Goal: Task Accomplishment & Management: Manage account settings

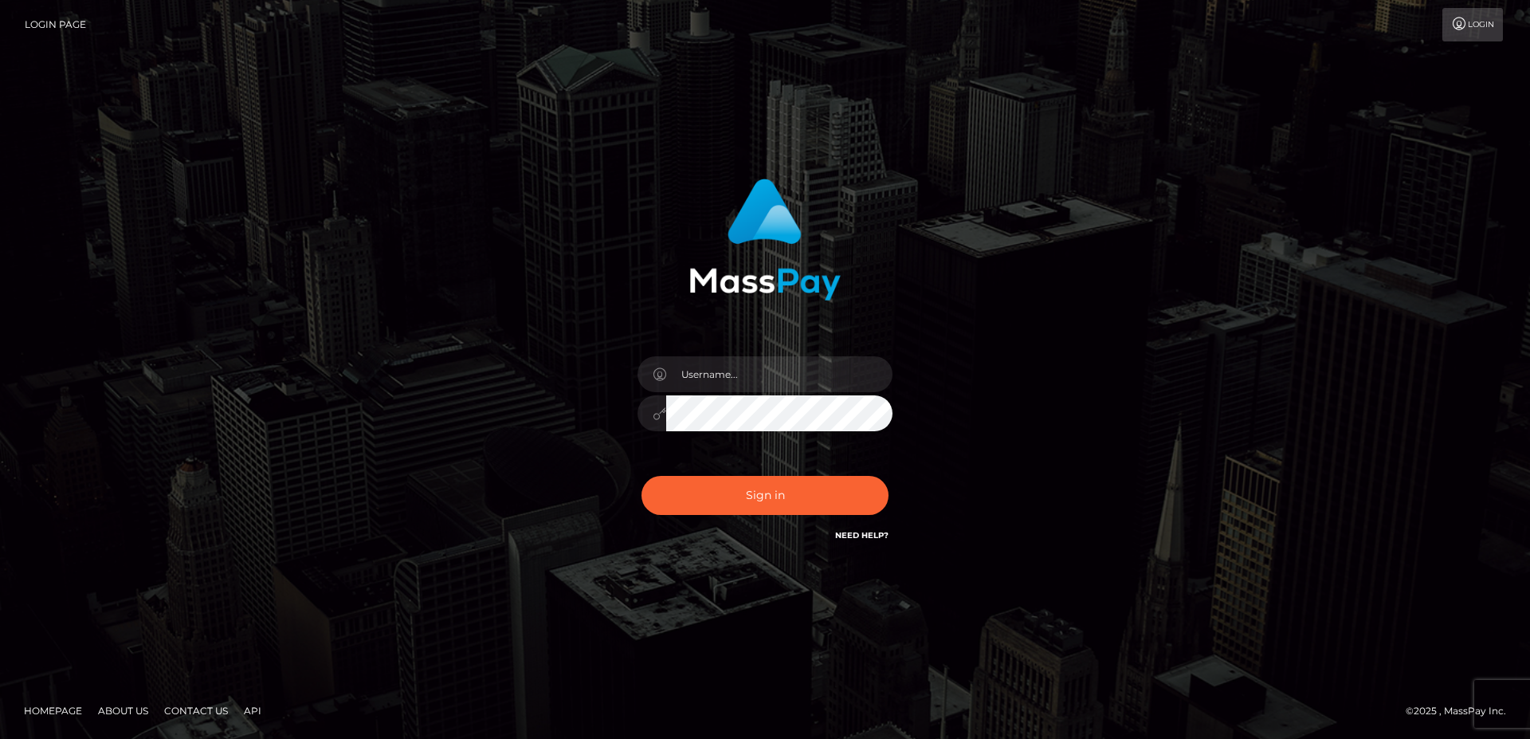
click at [761, 370] on input "text" at bounding box center [779, 374] width 226 height 36
type input "faisal_uplift"
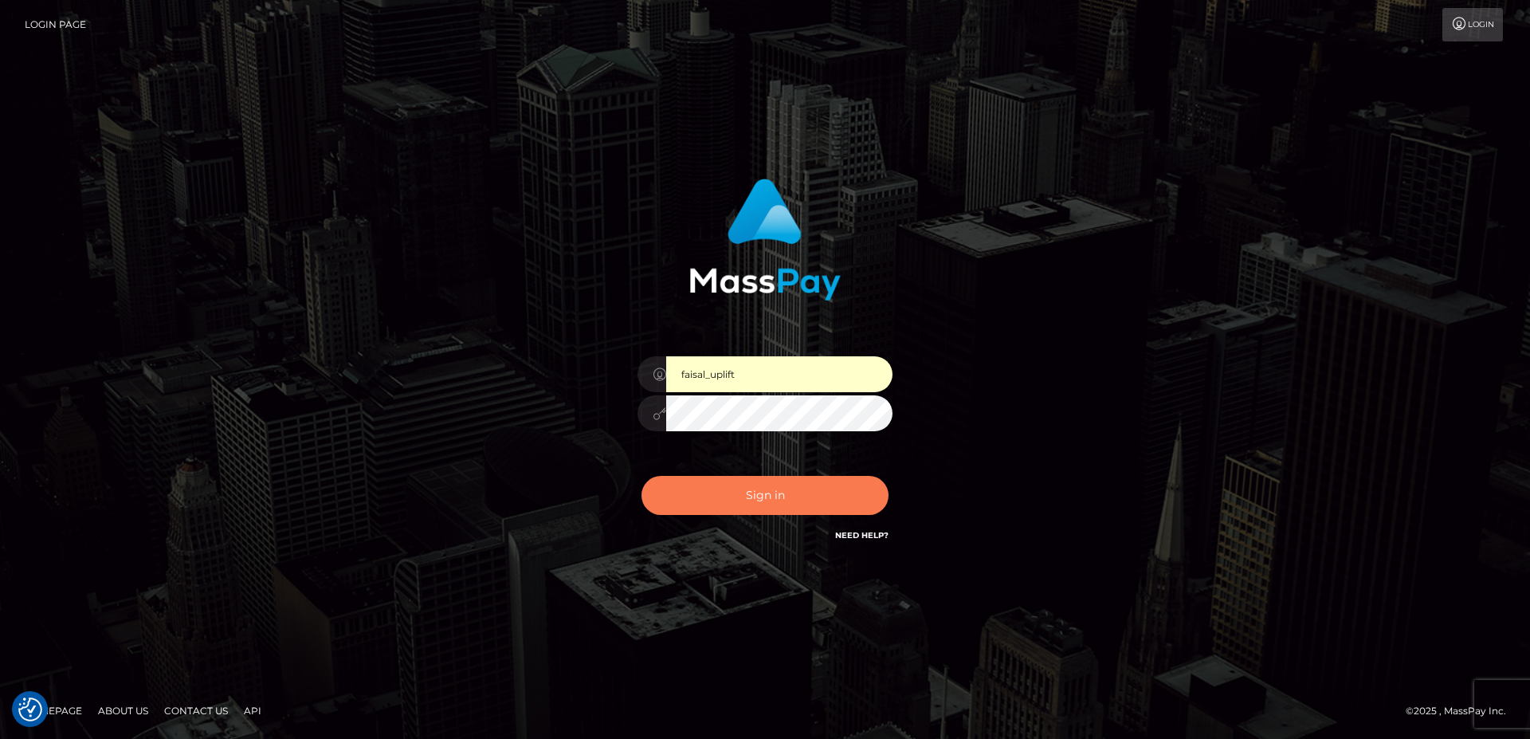
click at [736, 492] on button "Sign in" at bounding box center [765, 495] width 247 height 39
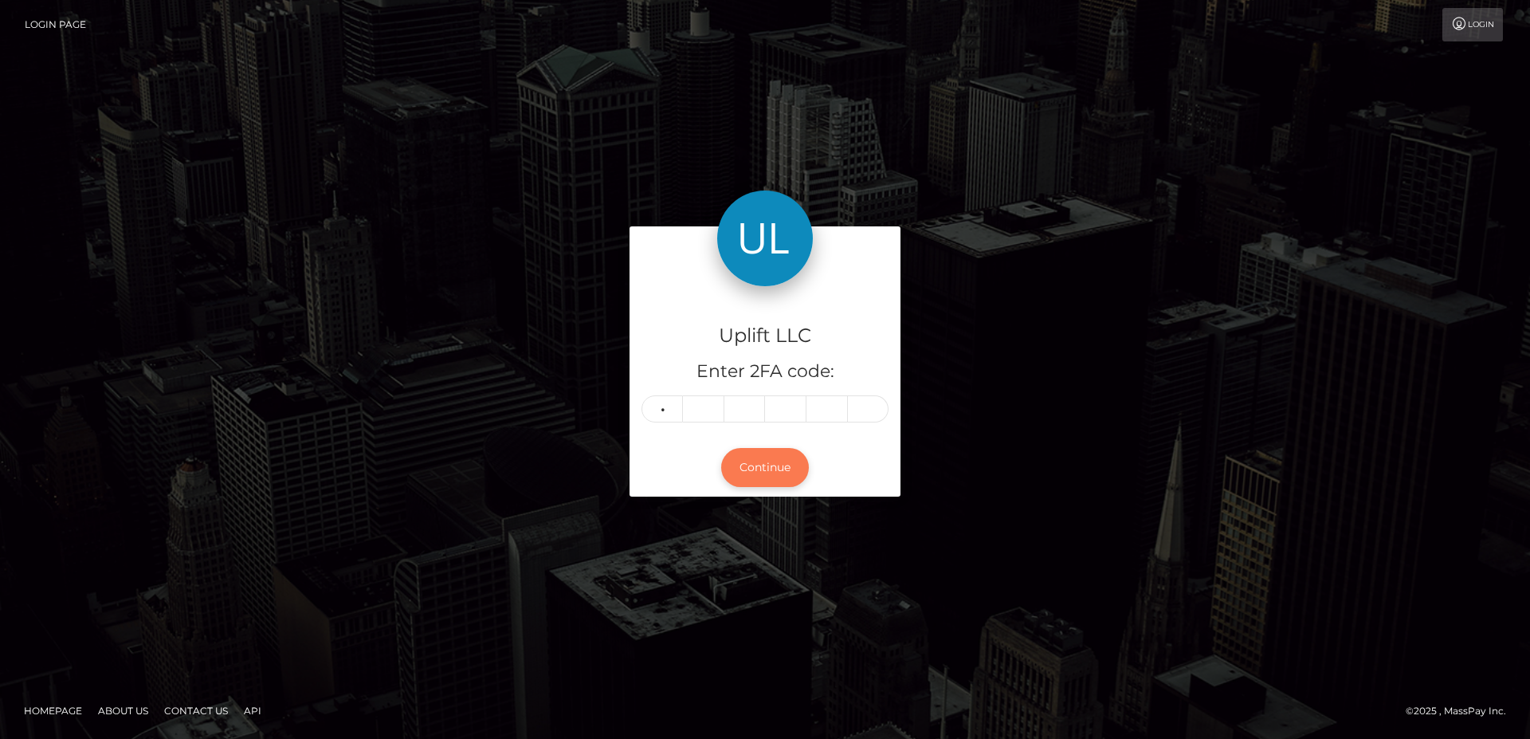
type input "0"
type input "6"
type input "3"
type input "8"
type input "4"
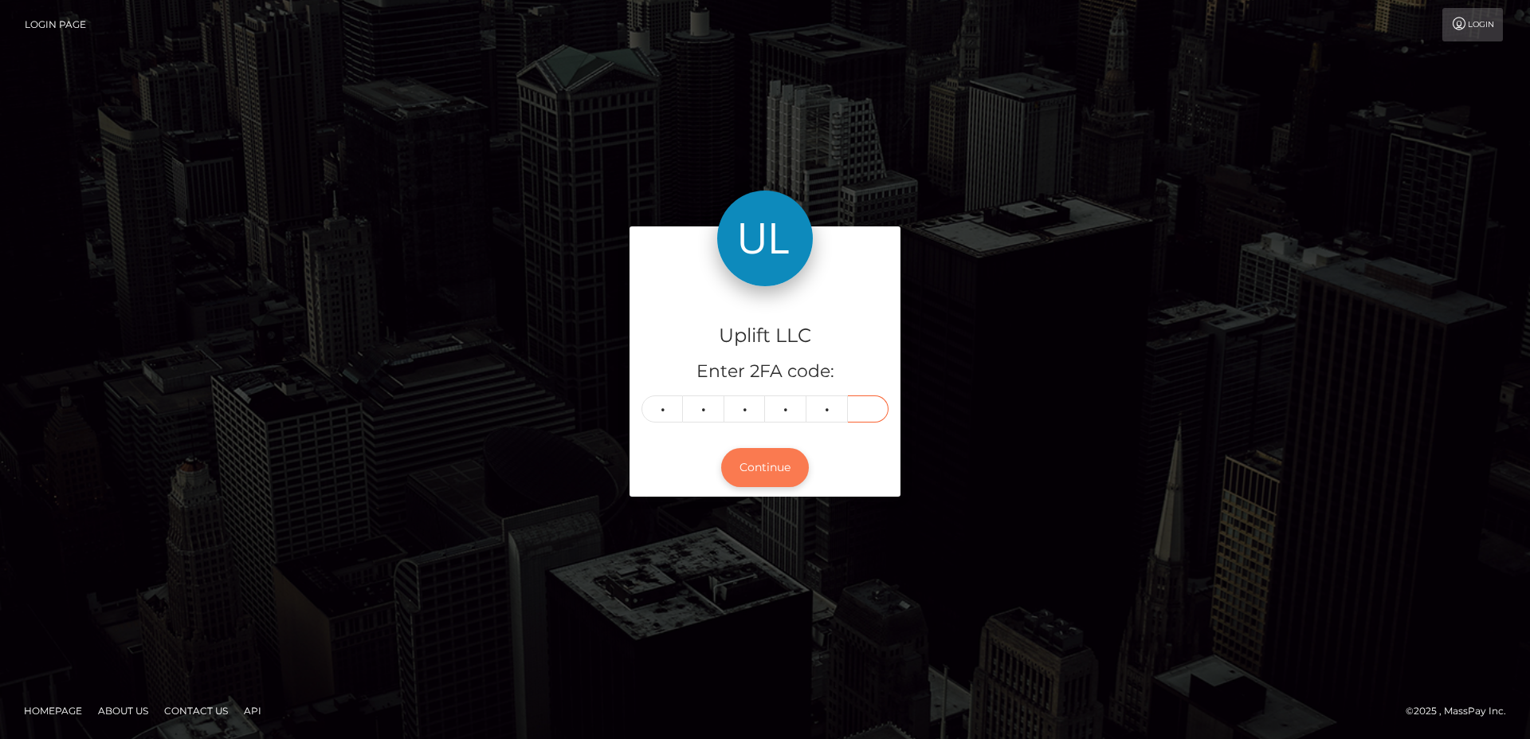
type input "3"
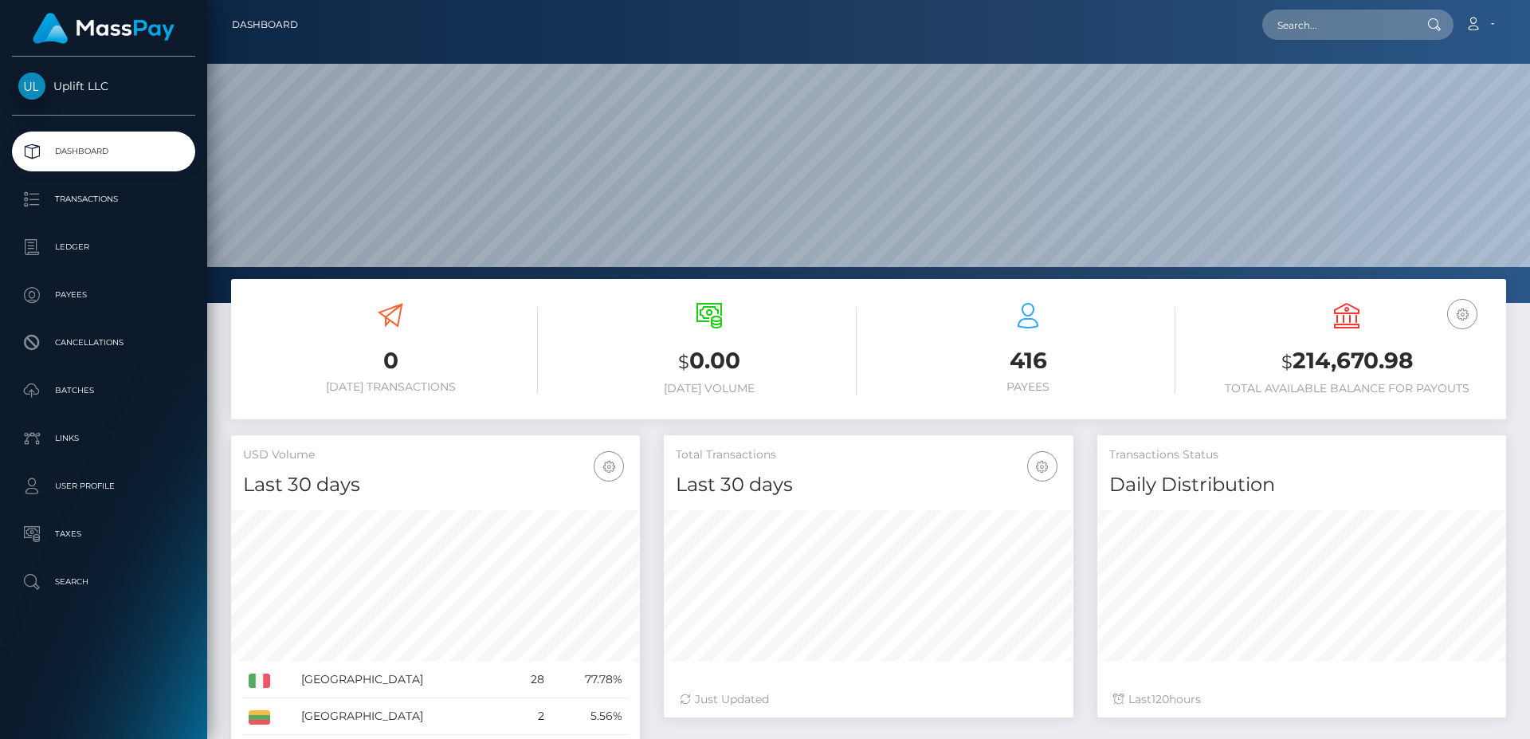
scroll to position [282, 409]
click at [87, 387] on p "Batches" at bounding box center [103, 391] width 171 height 24
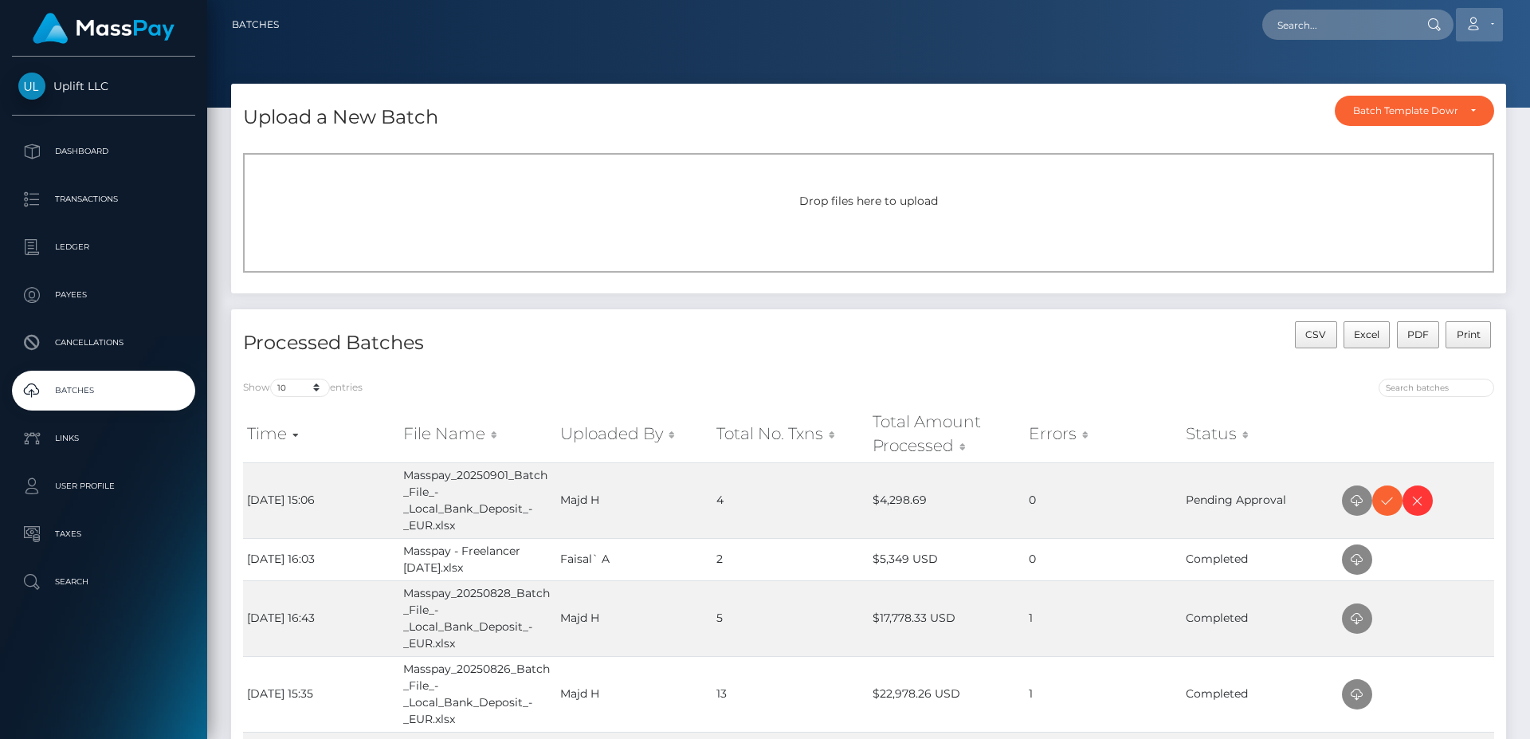
click at [1484, 32] on link "Account" at bounding box center [1479, 24] width 47 height 33
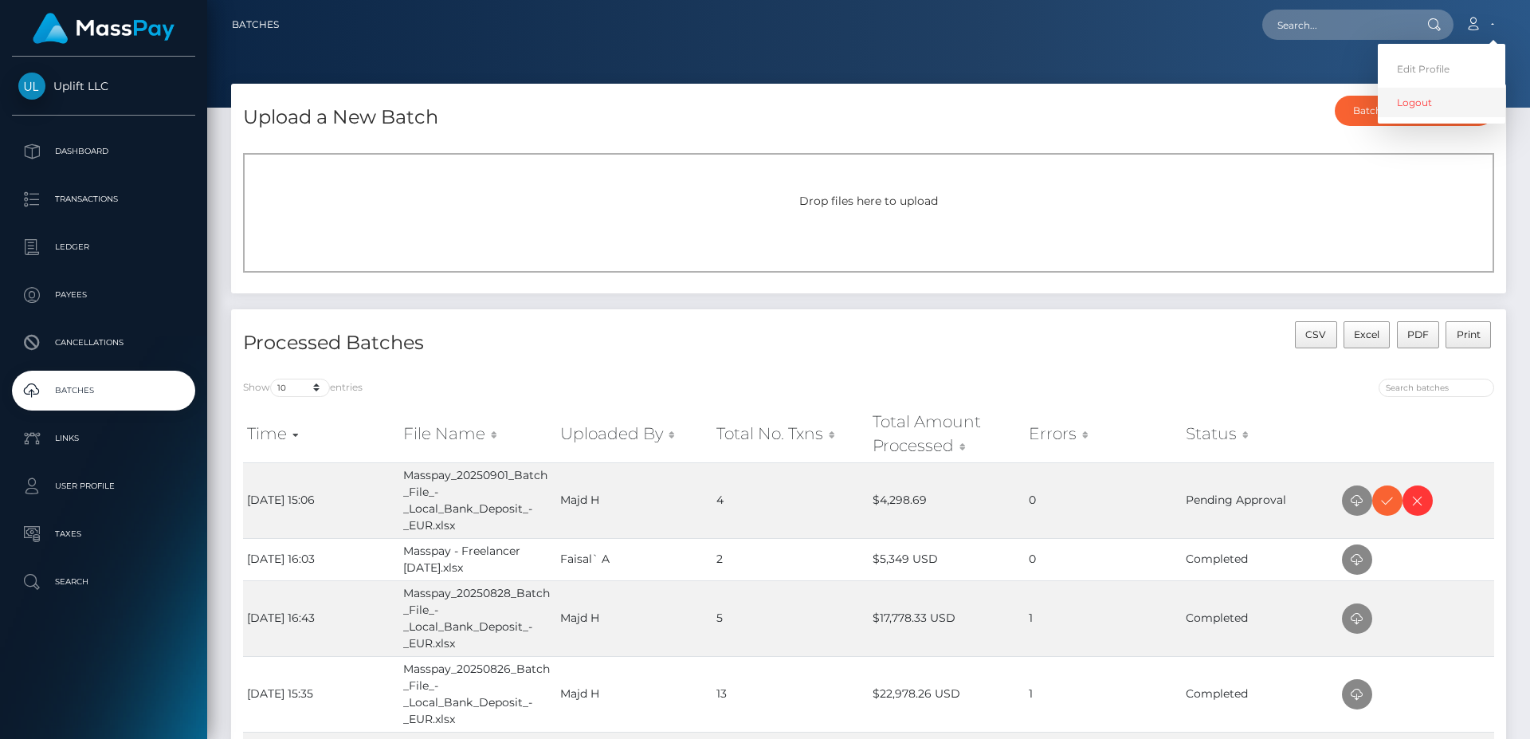
click at [1444, 104] on link "Logout" at bounding box center [1442, 102] width 128 height 29
